Goal: Navigation & Orientation: Find specific page/section

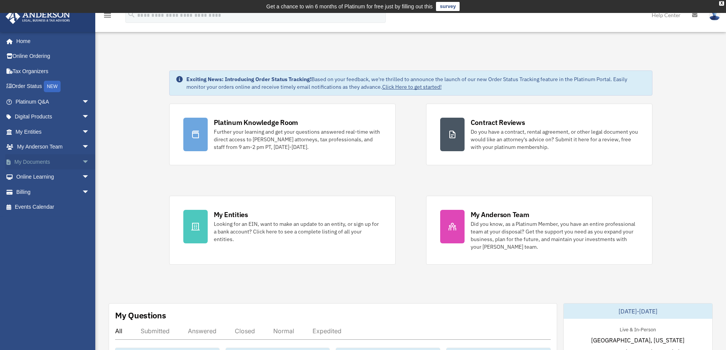
click at [82, 157] on span "arrow_drop_down" at bounding box center [89, 162] width 15 height 16
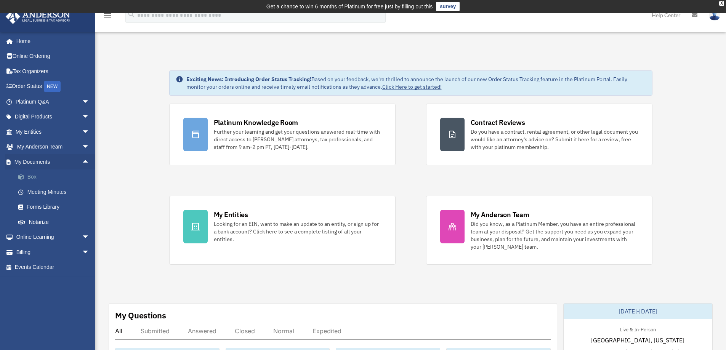
click at [47, 179] on link "Box" at bounding box center [56, 177] width 90 height 15
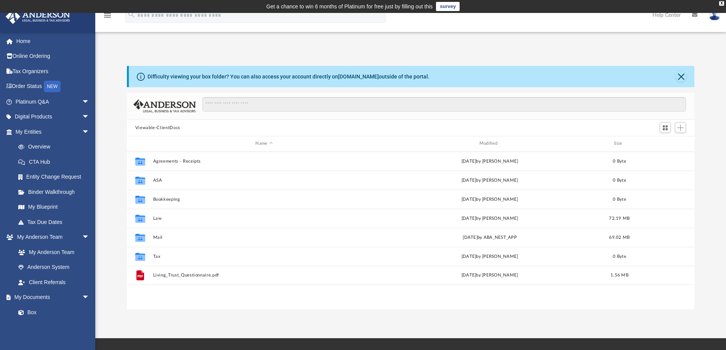
scroll to position [168, 562]
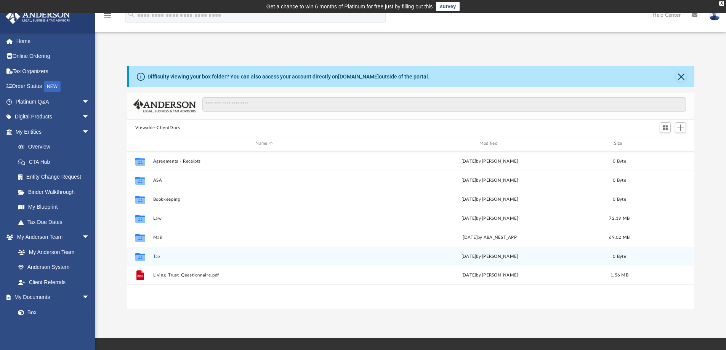
click at [157, 255] on button "Tax" at bounding box center [264, 256] width 222 height 5
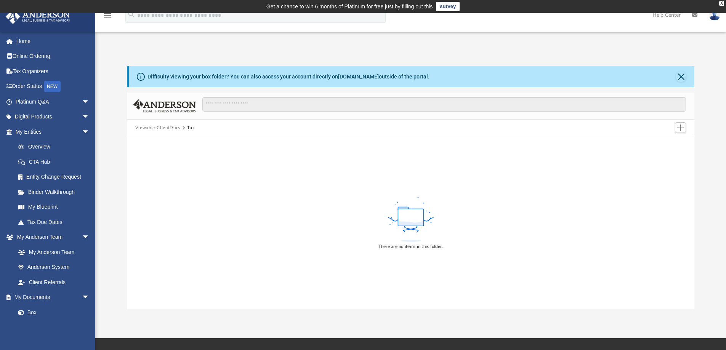
click at [153, 126] on button "Viewable-ClientDocs" at bounding box center [157, 128] width 45 height 7
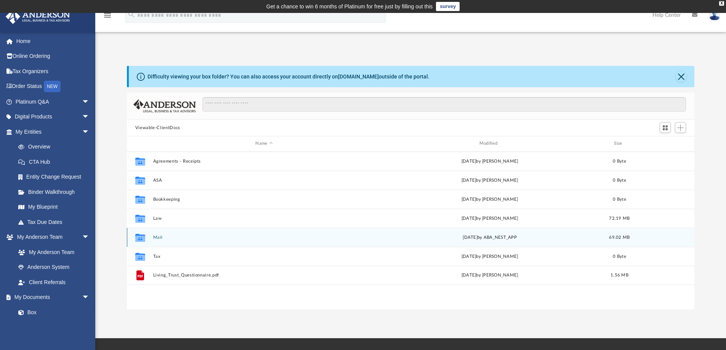
click at [146, 236] on div "Collaborated Folder" at bounding box center [140, 237] width 19 height 12
